Goal: Task Accomplishment & Management: Use online tool/utility

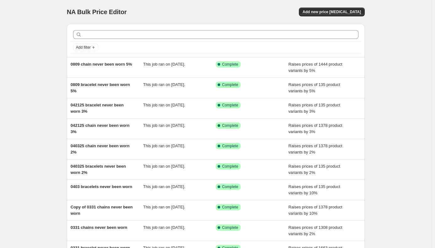
click at [244, 26] on div "Add filter" at bounding box center [216, 40] width 298 height 33
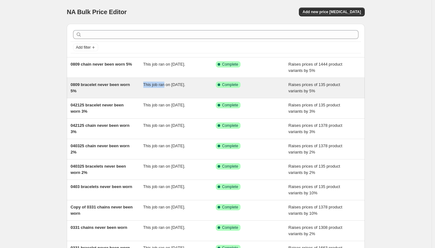
drag, startPoint x: 142, startPoint y: 94, endPoint x: 165, endPoint y: 91, distance: 22.7
click at [165, 91] on div "0809 bracelet never been worn 5% This job ran on August 9, 2025. Success Comple…" at bounding box center [216, 88] width 298 height 20
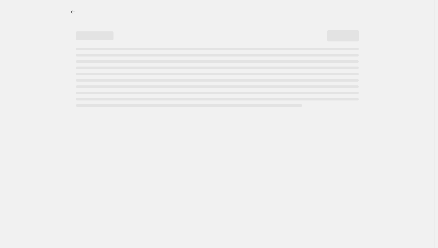
select select "percentage"
select select "no_change"
select select "collection"
select select "product_status"
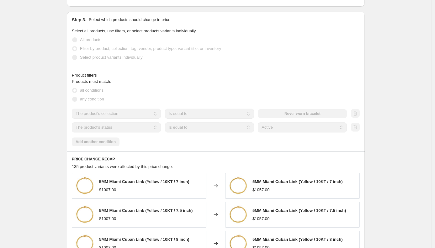
scroll to position [345, 0]
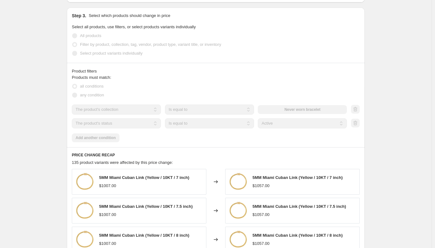
click at [209, 70] on div "Product filters" at bounding box center [216, 71] width 288 height 6
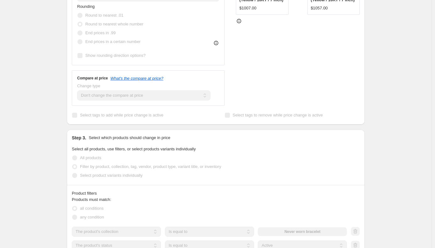
scroll to position [188, 0]
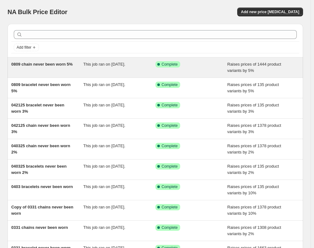
click at [70, 70] on div "0809 chain never been worn 5%" at bounding box center [47, 67] width 72 height 13
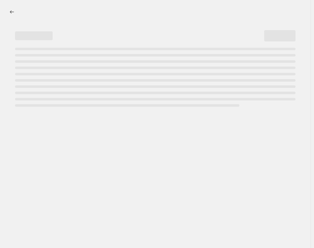
select select "percentage"
select select "no_change"
select select "collection"
select select "product_status"
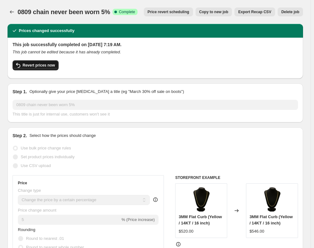
click at [44, 66] on span "Revert prices now" at bounding box center [39, 65] width 32 height 5
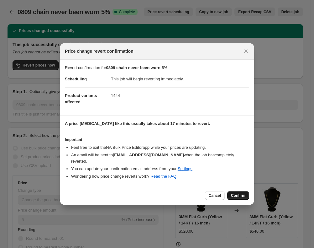
click at [239, 196] on button "Confirm" at bounding box center [238, 195] width 22 height 9
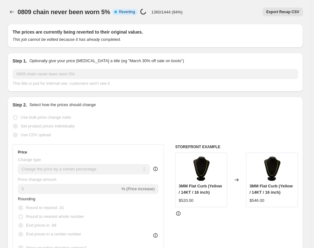
select select "percentage"
select select "no_change"
select select "collection"
select select "product_status"
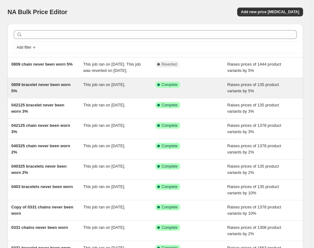
click at [45, 94] on div "0809 bracelet never been worn 5%" at bounding box center [47, 87] width 72 height 13
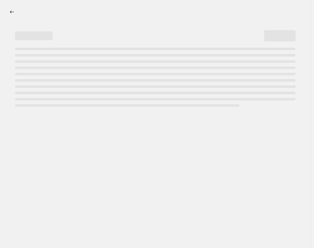
select select "percentage"
select select "no_change"
select select "collection"
select select "product_status"
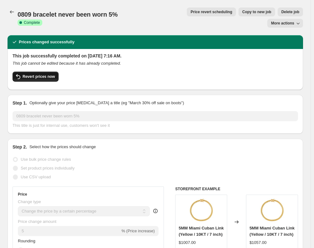
click at [45, 71] on button "Revert prices now" at bounding box center [36, 76] width 46 height 10
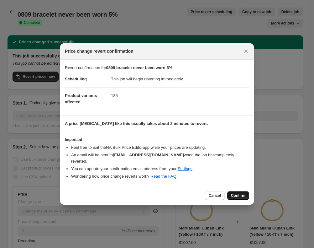
click at [237, 194] on span "Confirm" at bounding box center [238, 195] width 14 height 5
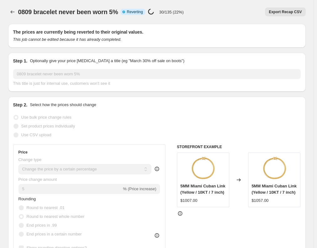
select select "percentage"
select select "no_change"
select select "collection"
select select "product_status"
